Goal: Information Seeking & Learning: Learn about a topic

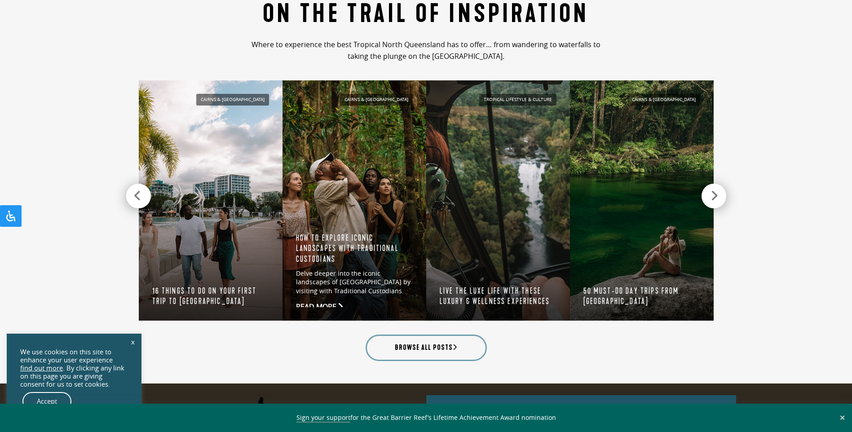
scroll to position [899, 0]
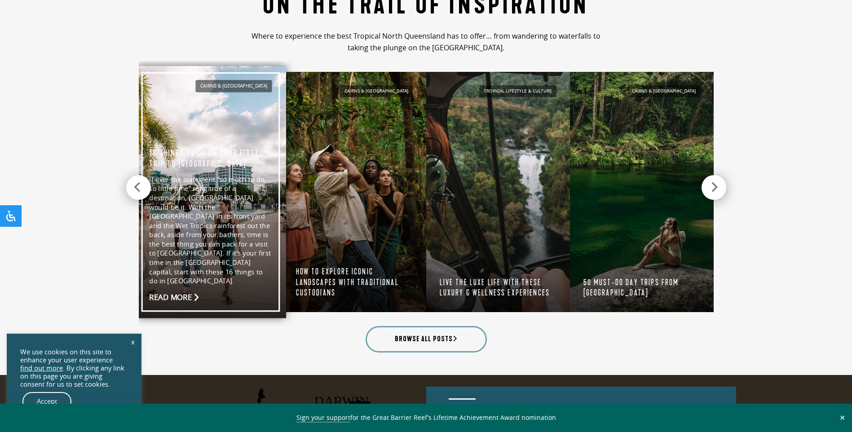
click at [218, 204] on link "Cairns & [GEOGRAPHIC_DATA] 16 things to do on your first trip to [GEOGRAPHIC_DA…" at bounding box center [210, 192] width 151 height 253
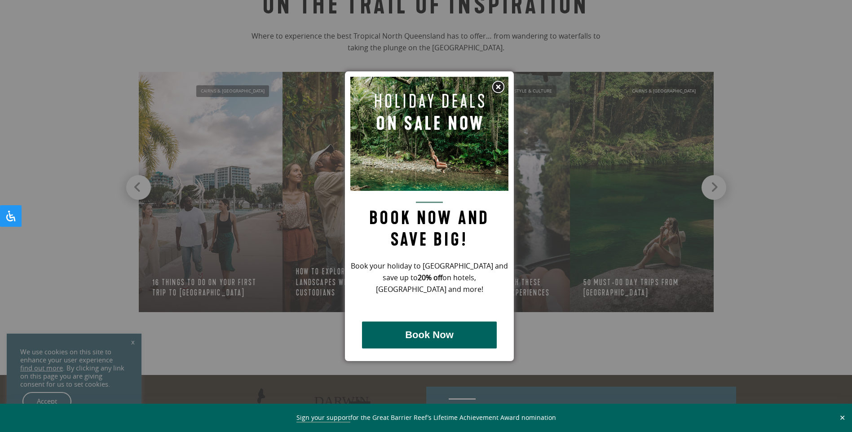
click at [493, 87] on img at bounding box center [498, 86] width 13 height 13
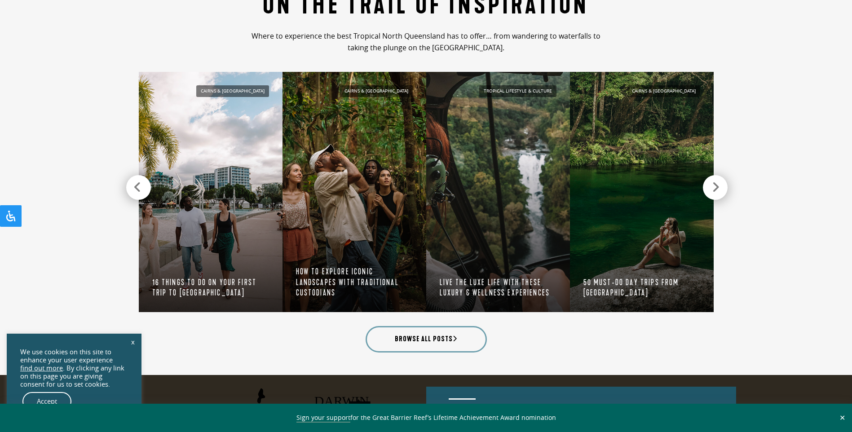
click at [715, 197] on div at bounding box center [715, 187] width 25 height 25
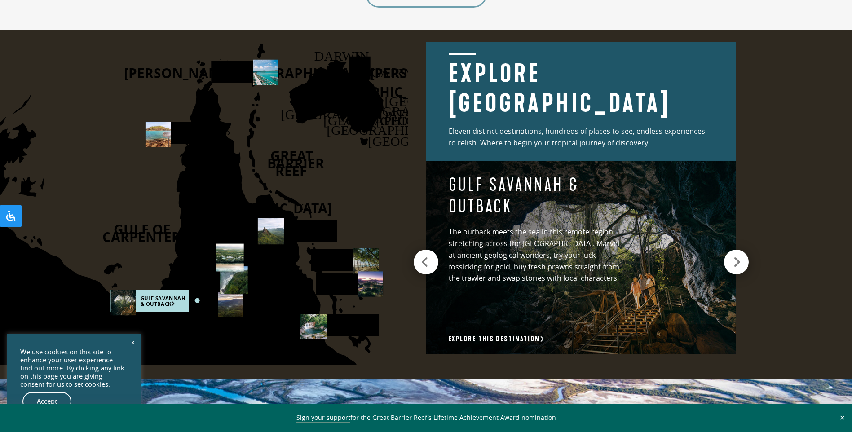
scroll to position [1258, 0]
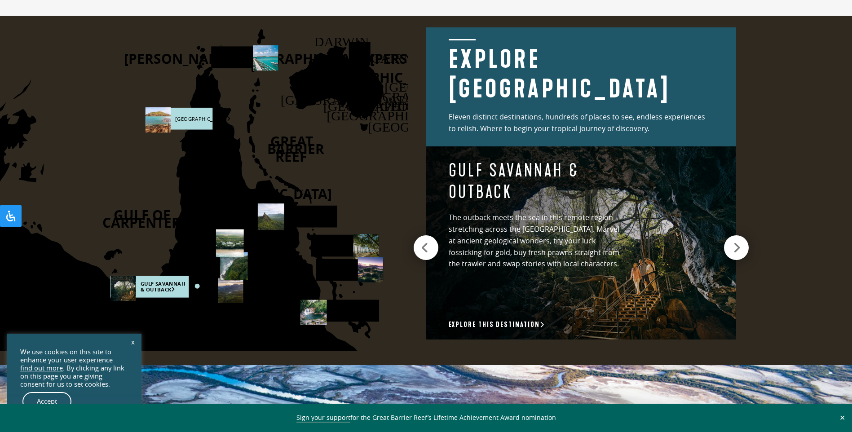
click at [200, 112] on rect at bounding box center [178, 119] width 67 height 22
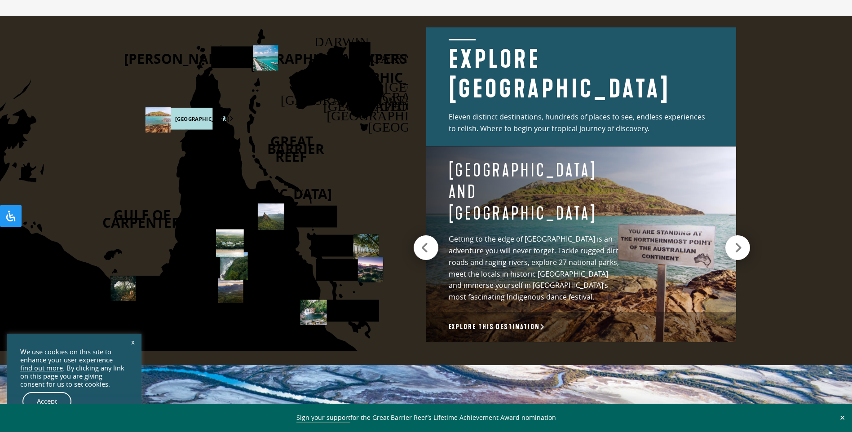
click at [737, 242] on icon at bounding box center [739, 248] width 8 height 13
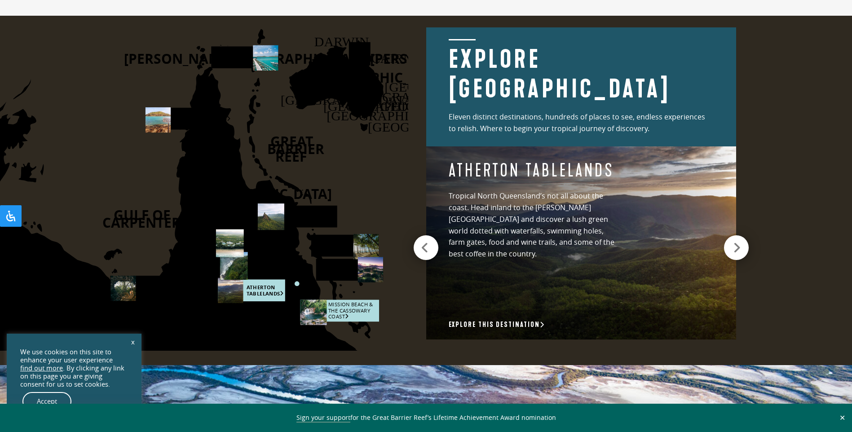
click at [333, 316] on rect at bounding box center [339, 311] width 79 height 22
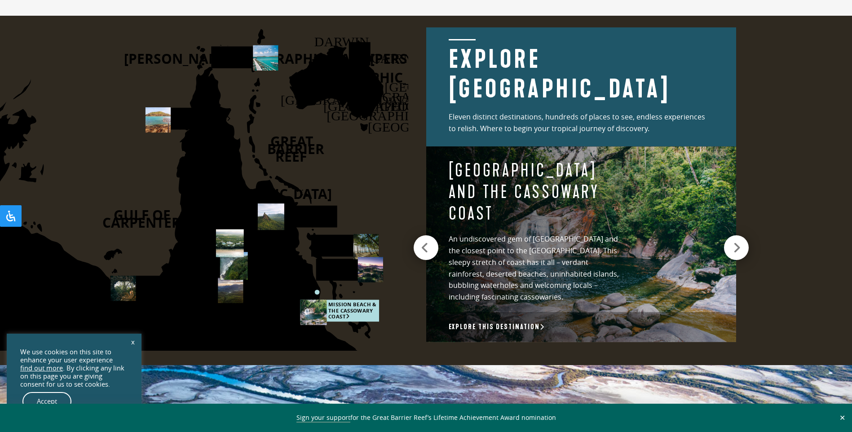
click at [482, 333] on div "Explore this destination" at bounding box center [581, 327] width 310 height 30
click at [483, 323] on link "Explore this destination" at bounding box center [497, 327] width 96 height 9
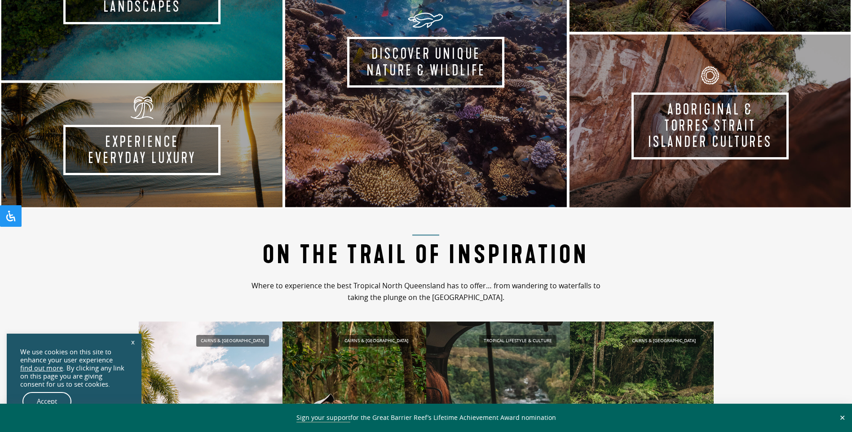
scroll to position [764, 0]
